Goal: Find specific page/section: Find specific page/section

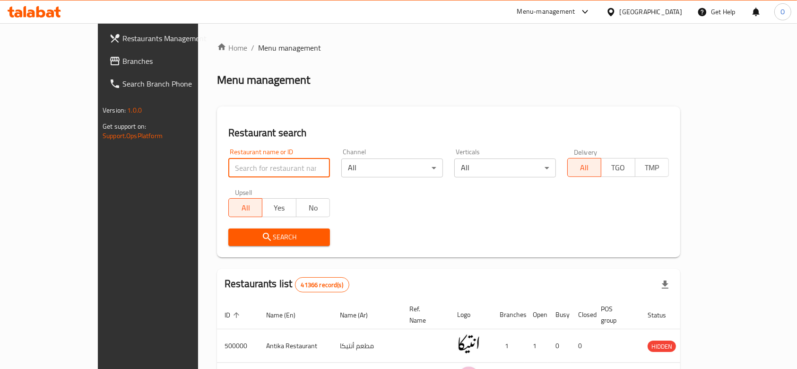
click at [228, 165] on input "search" at bounding box center [279, 167] width 102 height 19
paste input "746204"
type input "746204"
click button "Search" at bounding box center [279, 236] width 102 height 17
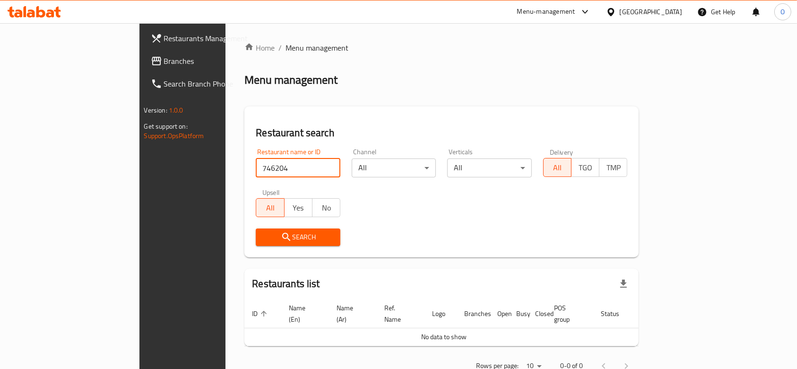
click at [263, 159] on input "746204" at bounding box center [298, 167] width 85 height 19
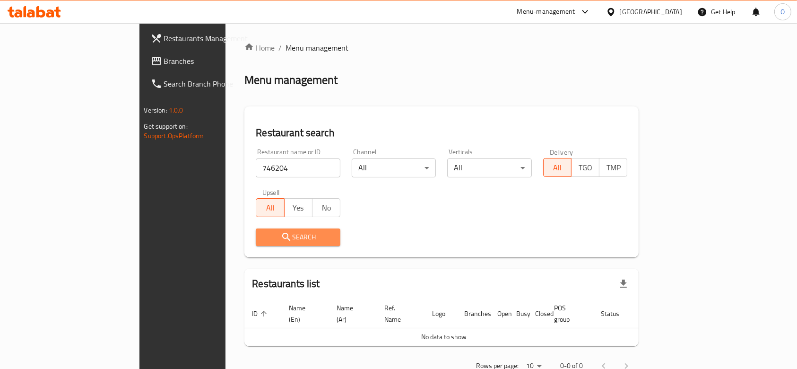
click at [256, 228] on button "Search" at bounding box center [298, 236] width 85 height 17
click at [263, 231] on span "Search" at bounding box center [298, 237] width 70 height 12
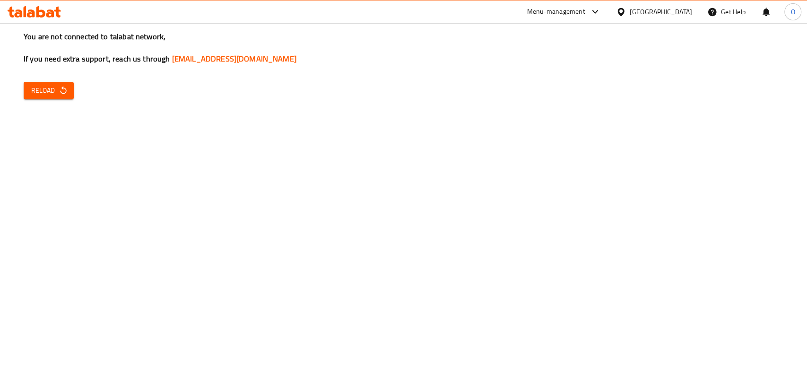
click at [36, 100] on div "You are not connected to talabat network, If you need extra support, reach us t…" at bounding box center [403, 184] width 807 height 369
click at [61, 61] on h3 "You are not connected to talabat network, If you need extra support, reach us t…" at bounding box center [404, 47] width 760 height 33
click at [50, 91] on span "Reload" at bounding box center [48, 91] width 35 height 12
click at [13, 297] on div "You are not connected to talabat network, If you need extra support, reach us t…" at bounding box center [403, 184] width 807 height 369
click at [47, 94] on span "Reload" at bounding box center [48, 91] width 35 height 12
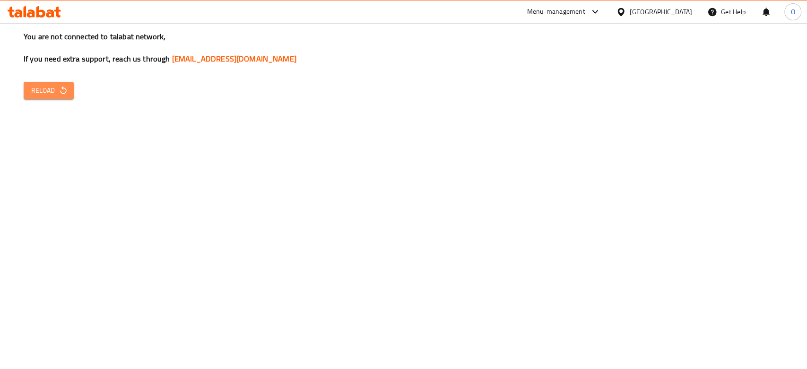
click at [44, 89] on span "Reload" at bounding box center [48, 91] width 35 height 12
click at [714, 198] on div "You are not connected to talabat network, If you need extra support, reach us t…" at bounding box center [403, 184] width 807 height 369
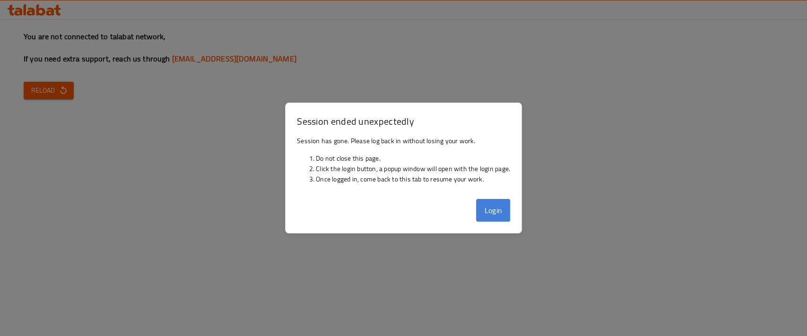
click at [496, 208] on button "Login" at bounding box center [493, 210] width 34 height 23
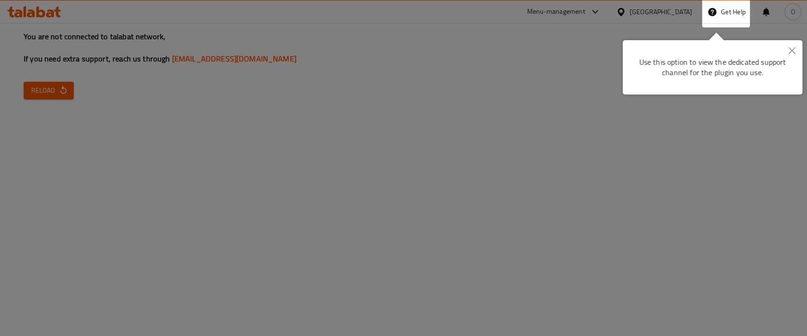
click at [21, 229] on div at bounding box center [403, 168] width 807 height 336
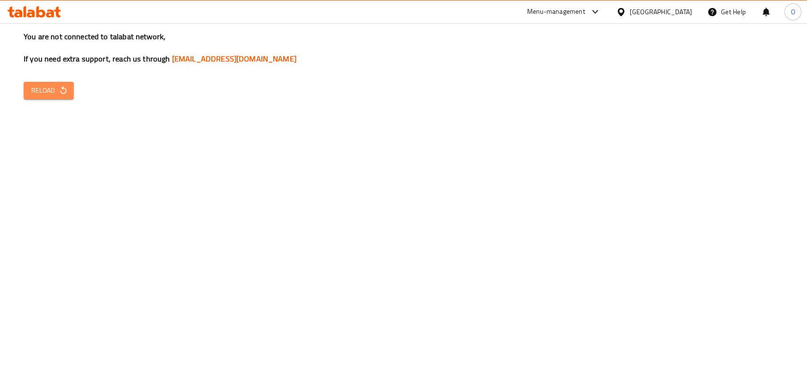
click at [42, 96] on span "Reload" at bounding box center [48, 91] width 35 height 12
click at [795, 13] on div "O" at bounding box center [793, 11] width 17 height 17
click at [725, 73] on span "My Permissions" at bounding box center [700, 72] width 51 height 14
click at [43, 85] on span "Reload" at bounding box center [48, 91] width 35 height 12
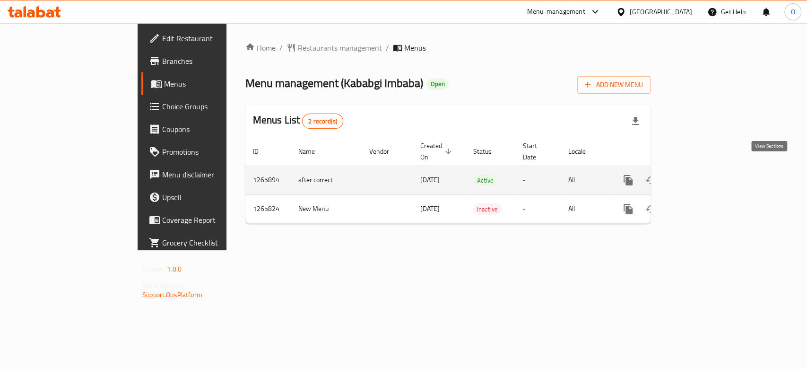
click at [702, 175] on icon "enhanced table" at bounding box center [696, 180] width 11 height 11
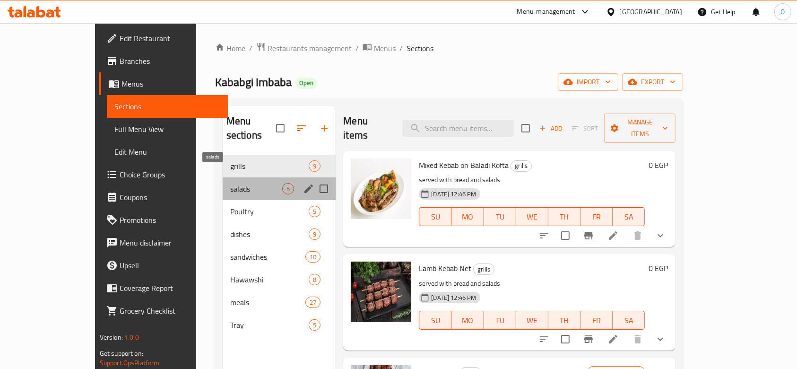
click at [230, 183] on span "salads" at bounding box center [256, 188] width 52 height 11
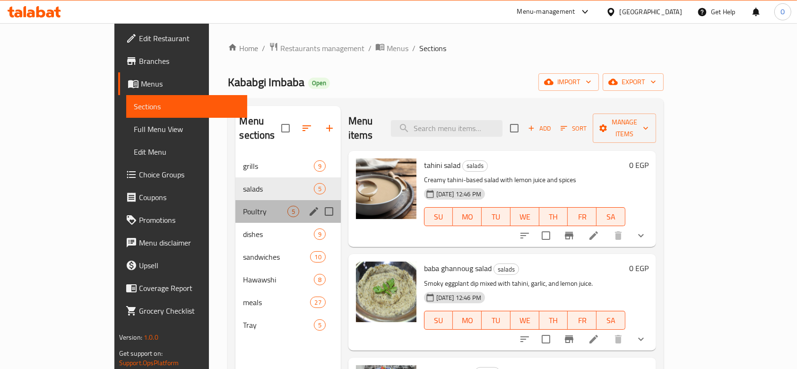
click at [236, 200] on div "Poultry 5" at bounding box center [288, 211] width 105 height 23
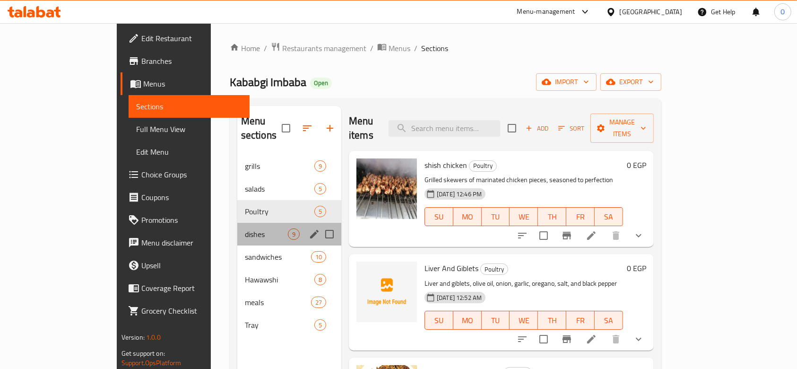
click at [237, 223] on div "dishes 9" at bounding box center [289, 234] width 104 height 23
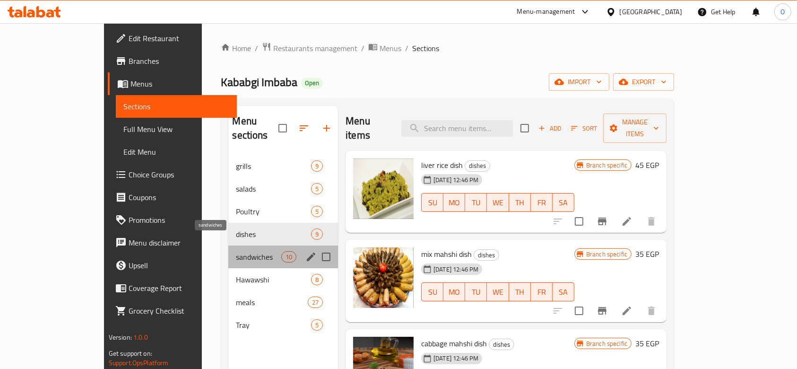
click at [236, 251] on span "sandwiches" at bounding box center [258, 256] width 45 height 11
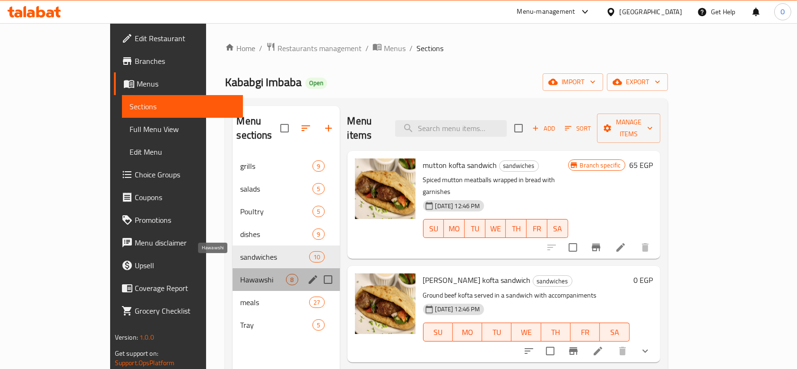
click at [240, 274] on span "Hawawshi" at bounding box center [263, 279] width 46 height 11
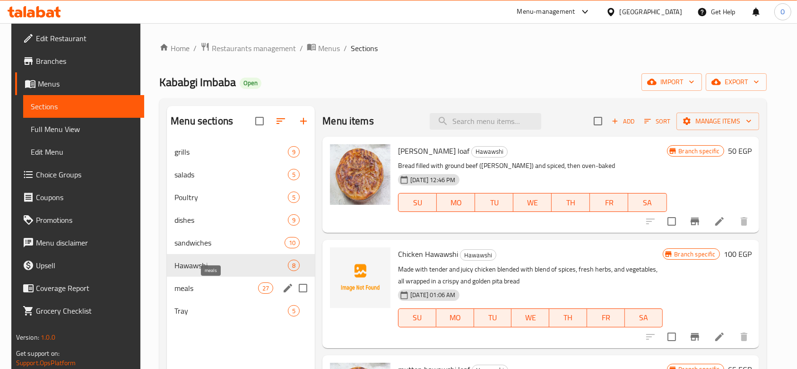
click at [190, 289] on span "meals" at bounding box center [217, 287] width 84 height 11
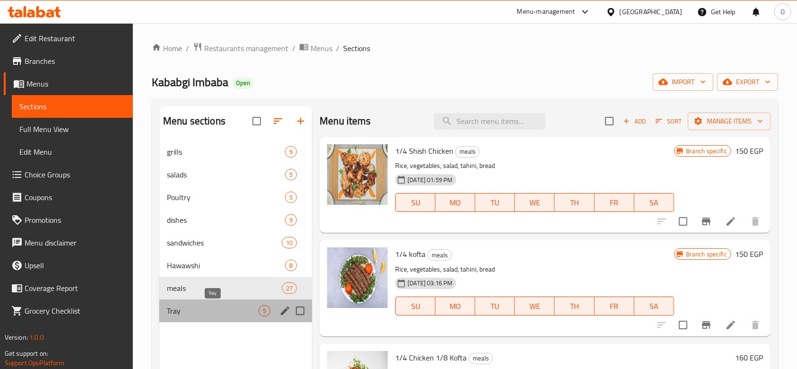
click at [196, 309] on span "Tray" at bounding box center [213, 310] width 92 height 11
